Goal: Navigation & Orientation: Find specific page/section

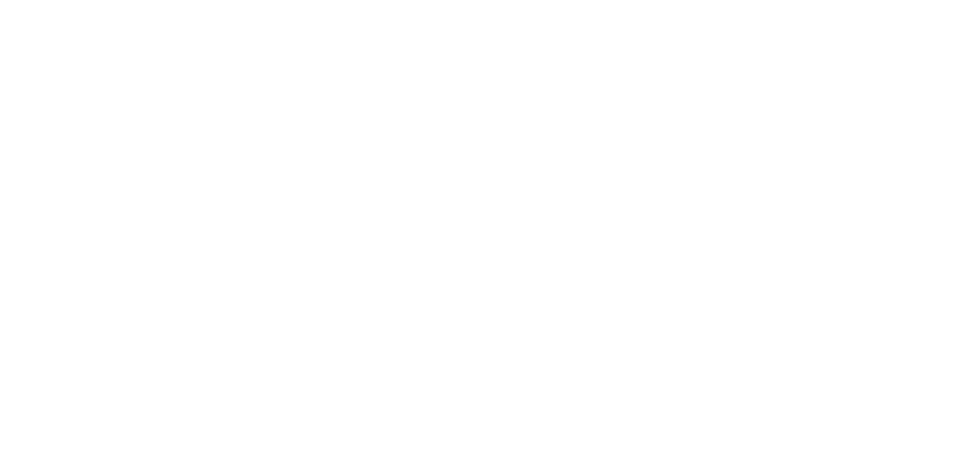
select select ""en""
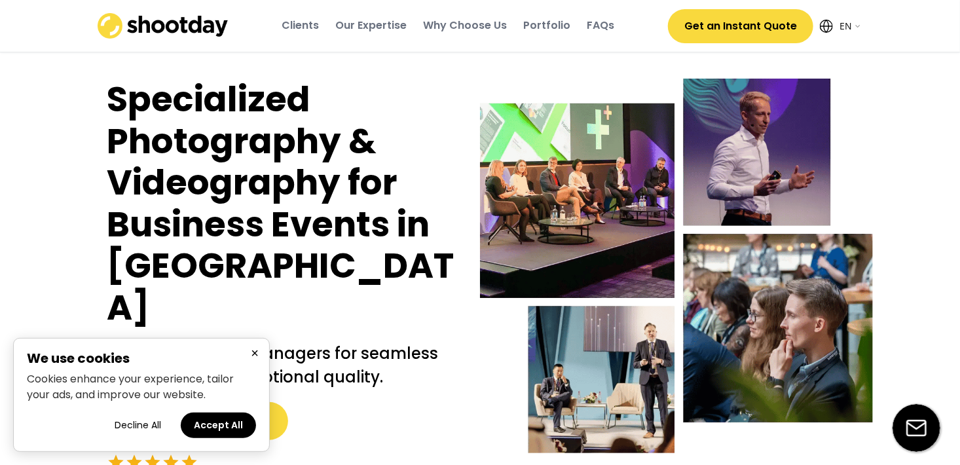
click at [255, 354] on button "×" at bounding box center [255, 353] width 16 height 16
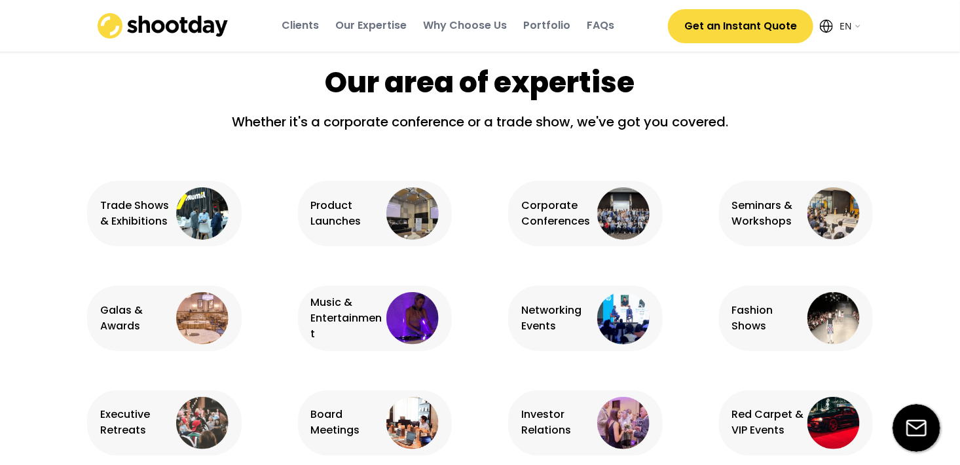
scroll to position [841, 0]
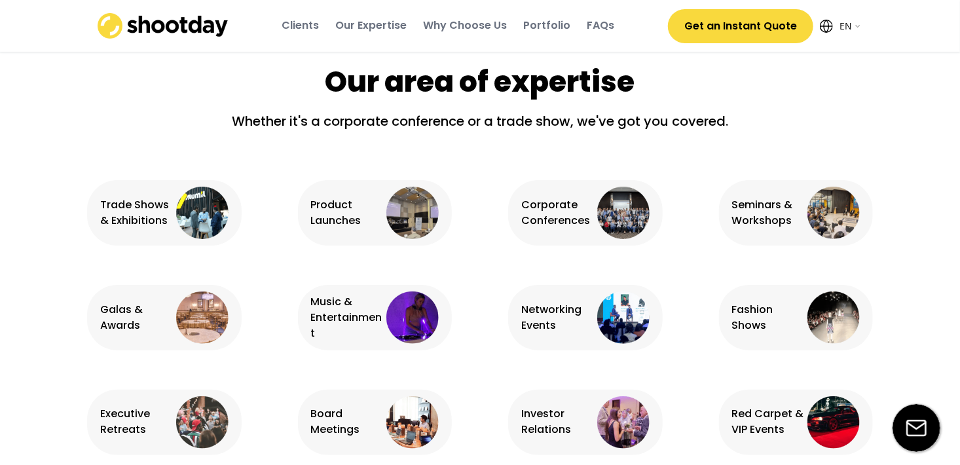
click at [416, 292] on img at bounding box center [413, 318] width 52 height 52
click at [340, 294] on div "Music & Entertainment" at bounding box center [347, 317] width 73 height 47
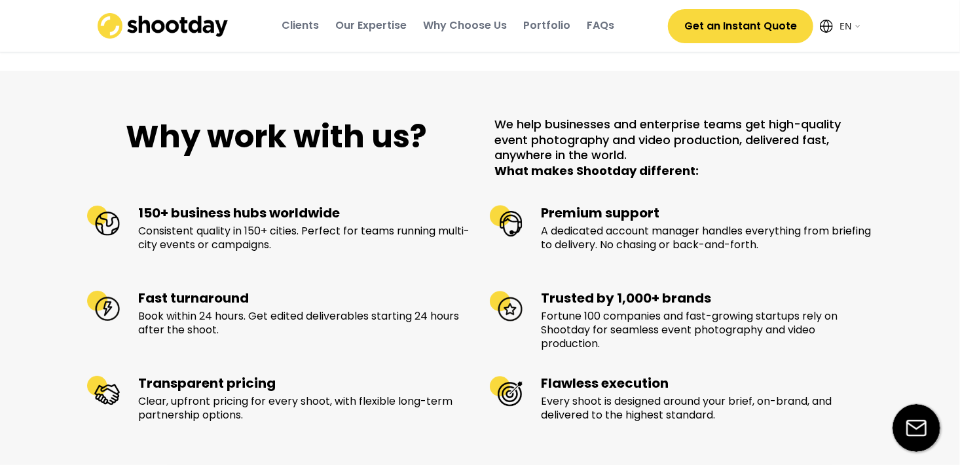
scroll to position [1281, 0]
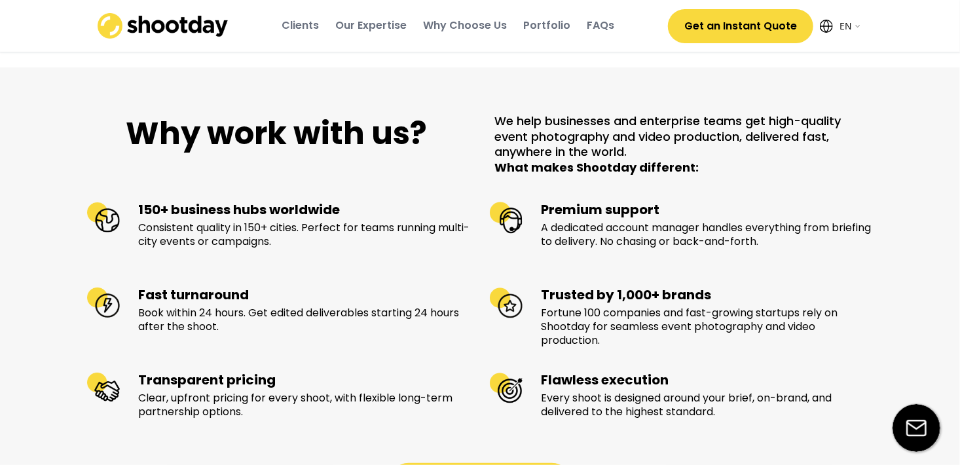
click at [529, 25] on div "Portfolio" at bounding box center [547, 25] width 47 height 14
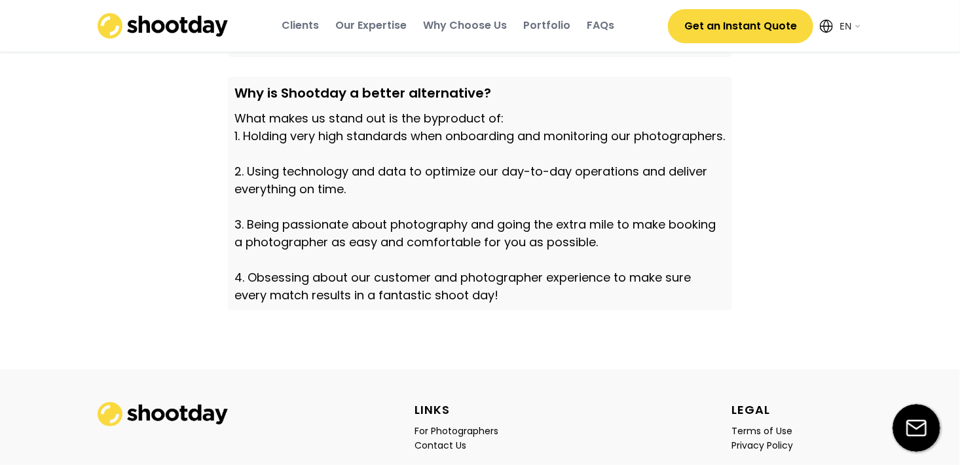
scroll to position [4643, 0]
